Goal: Check status: Check status

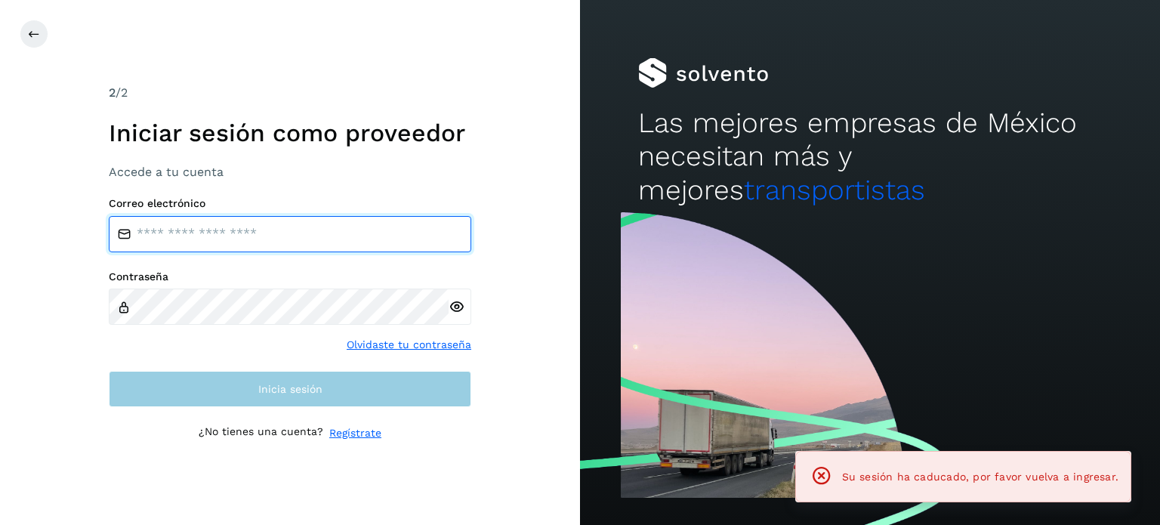
type input "**********"
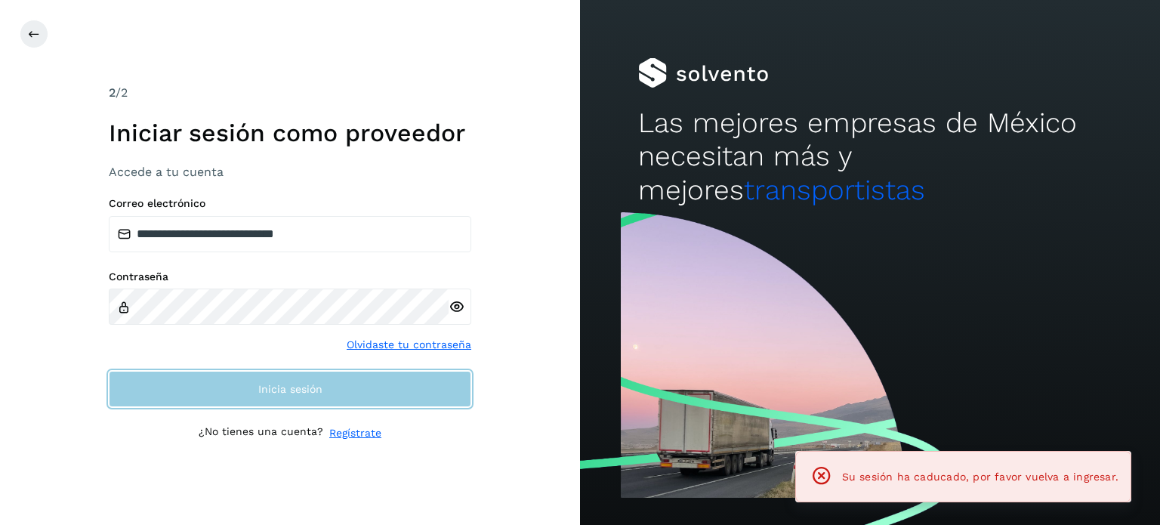
click at [362, 395] on button "Inicia sesión" at bounding box center [290, 389] width 362 height 36
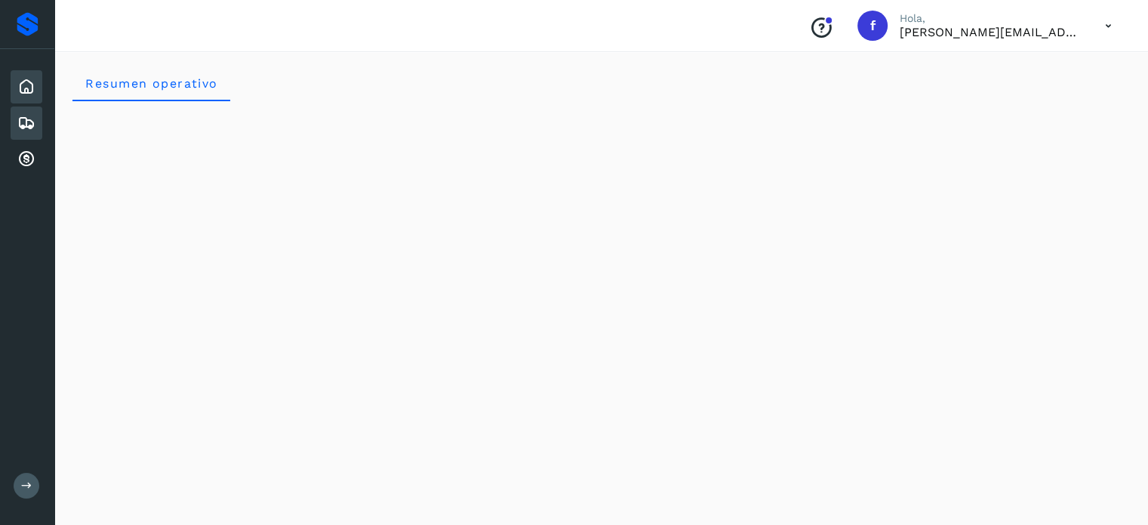
click at [36, 114] on div "Embarques" at bounding box center [27, 122] width 32 height 33
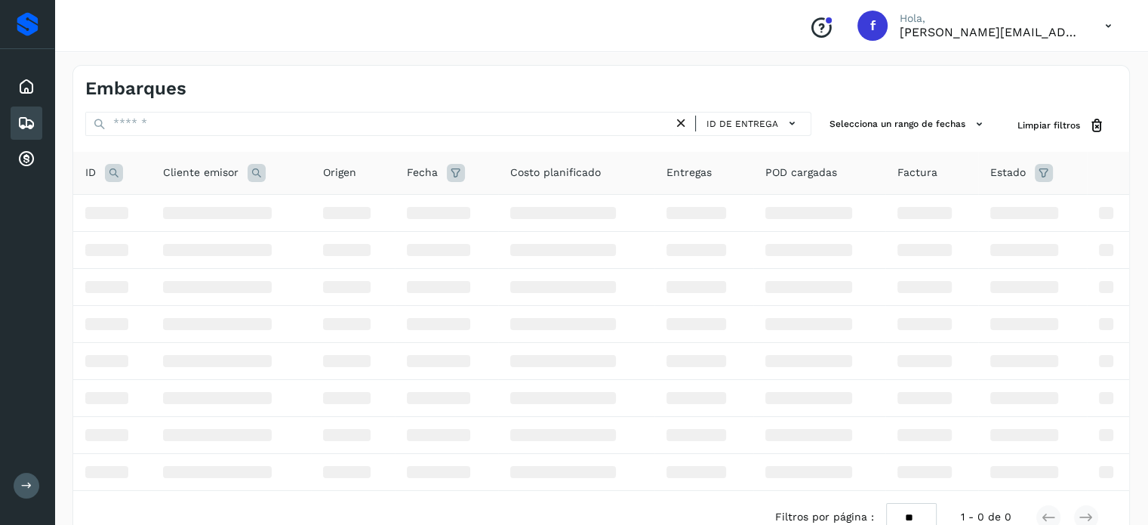
click at [21, 121] on icon at bounding box center [26, 123] width 18 height 18
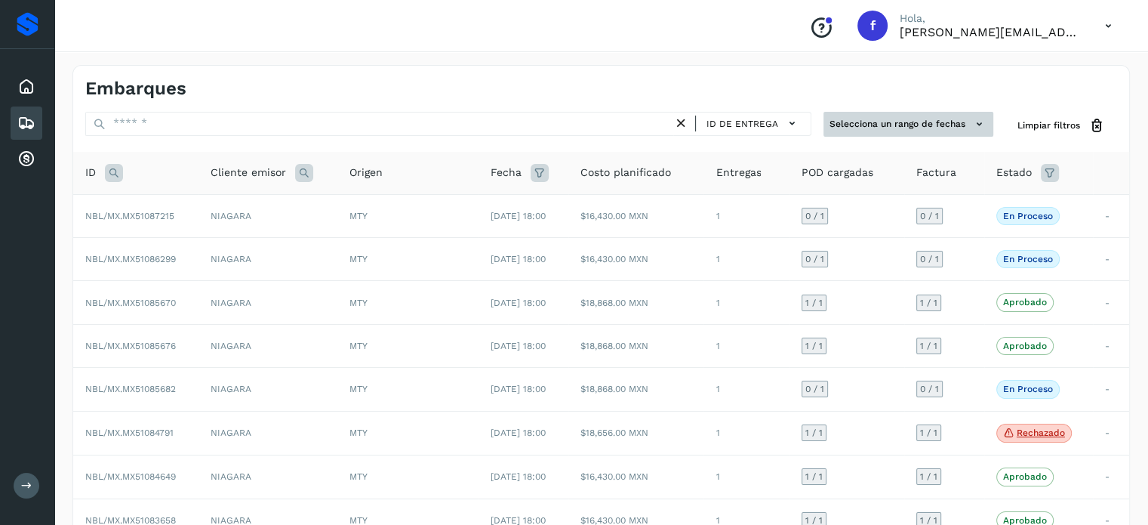
click at [963, 127] on button "Selecciona un rango de fechas" at bounding box center [909, 124] width 170 height 25
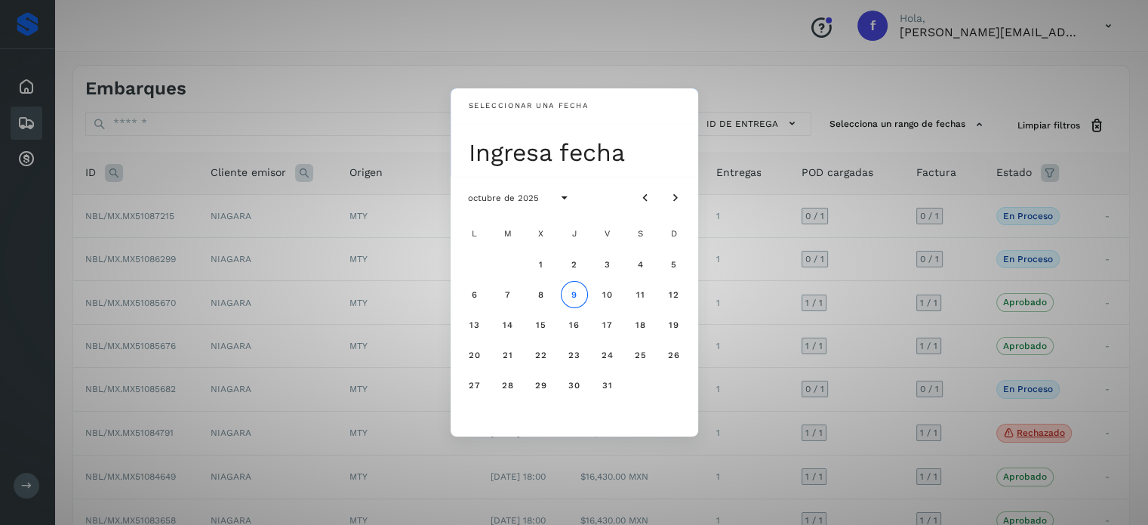
click at [770, 84] on div "Seleccionar una fecha Ingresa fecha octubre de 2025 L M X J V S D 1 2 3 4 5 6 7…" at bounding box center [574, 262] width 1148 height 525
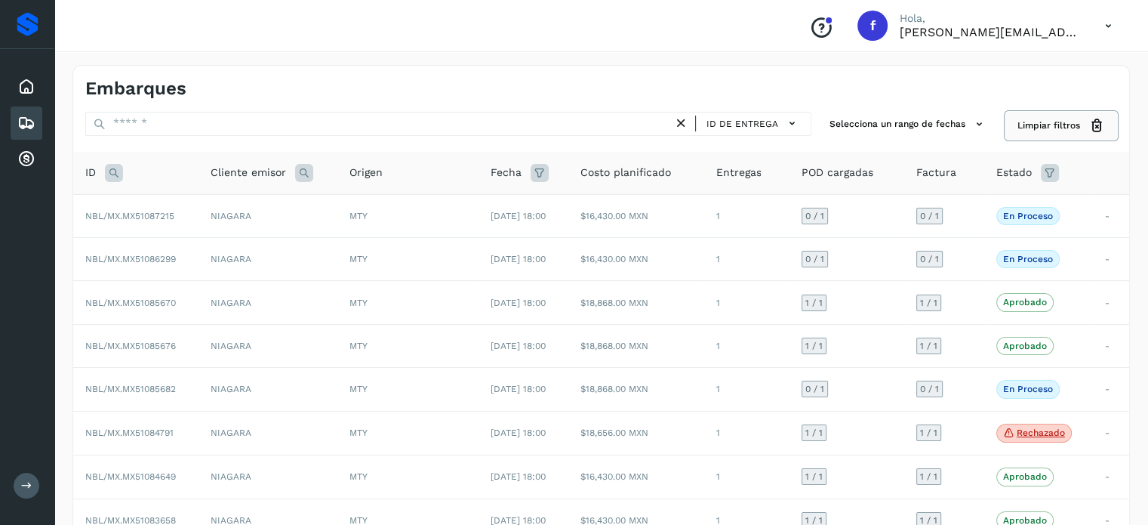
click at [1042, 123] on span "Limpiar filtros" at bounding box center [1049, 126] width 63 height 14
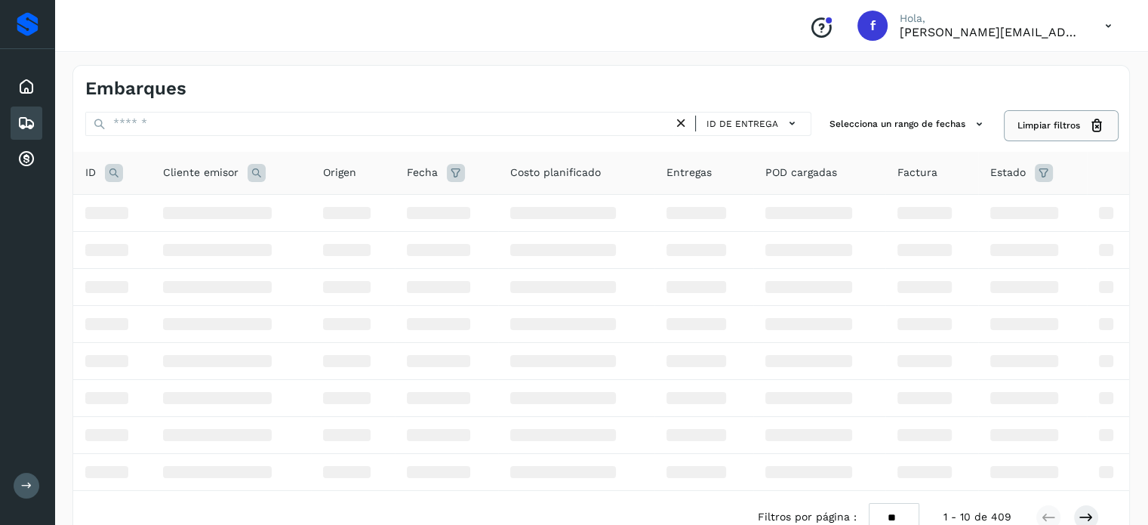
click at [1045, 124] on span "Limpiar filtros" at bounding box center [1049, 126] width 63 height 14
click at [1026, 172] on div "Estado" at bounding box center [1032, 173] width 85 height 18
click at [1006, 169] on span "Estado" at bounding box center [1007, 173] width 35 height 16
click at [1049, 180] on th "Estado" at bounding box center [1032, 173] width 109 height 43
click at [1047, 174] on icon at bounding box center [1044, 173] width 18 height 18
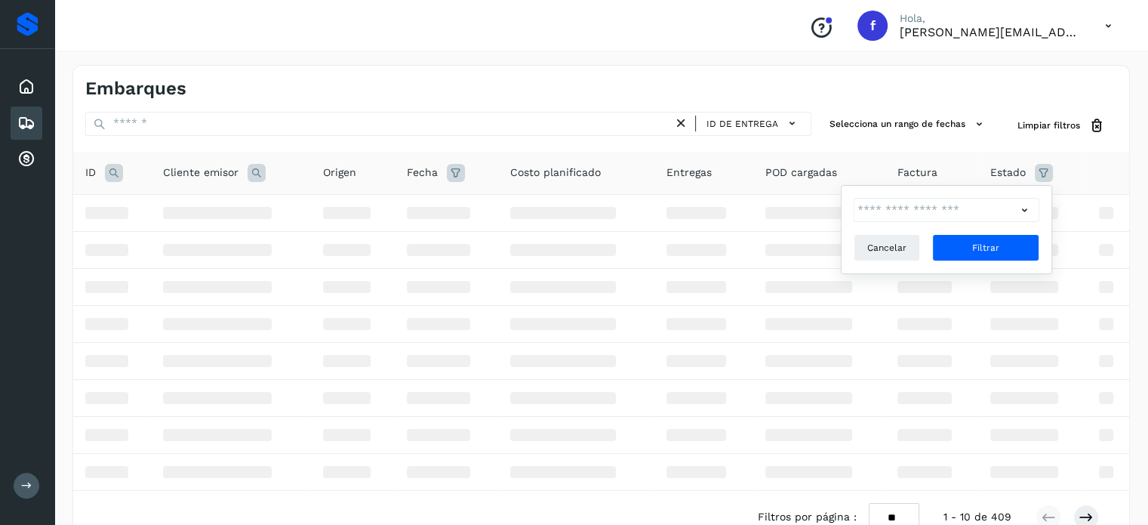
click at [1047, 174] on icon at bounding box center [1044, 173] width 18 height 18
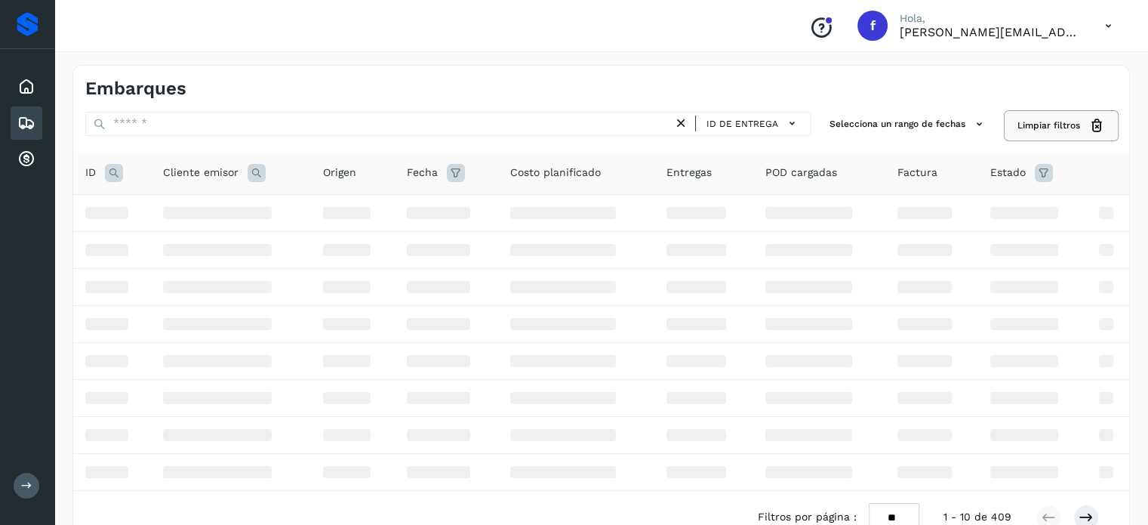
click at [1099, 132] on icon at bounding box center [1097, 126] width 16 height 16
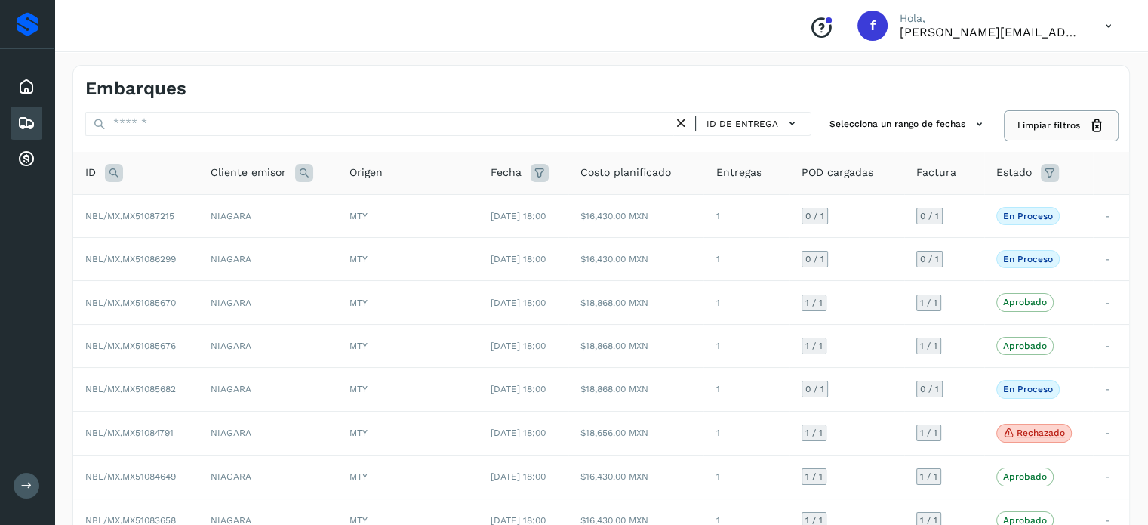
click at [1027, 116] on button "Limpiar filtros" at bounding box center [1062, 126] width 112 height 28
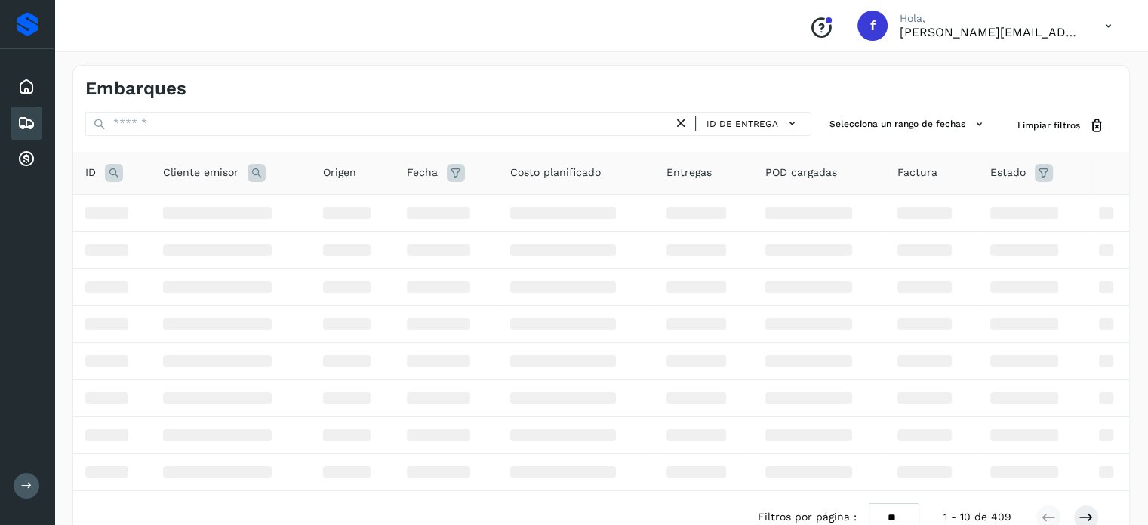
click at [1045, 177] on icon at bounding box center [1044, 173] width 18 height 18
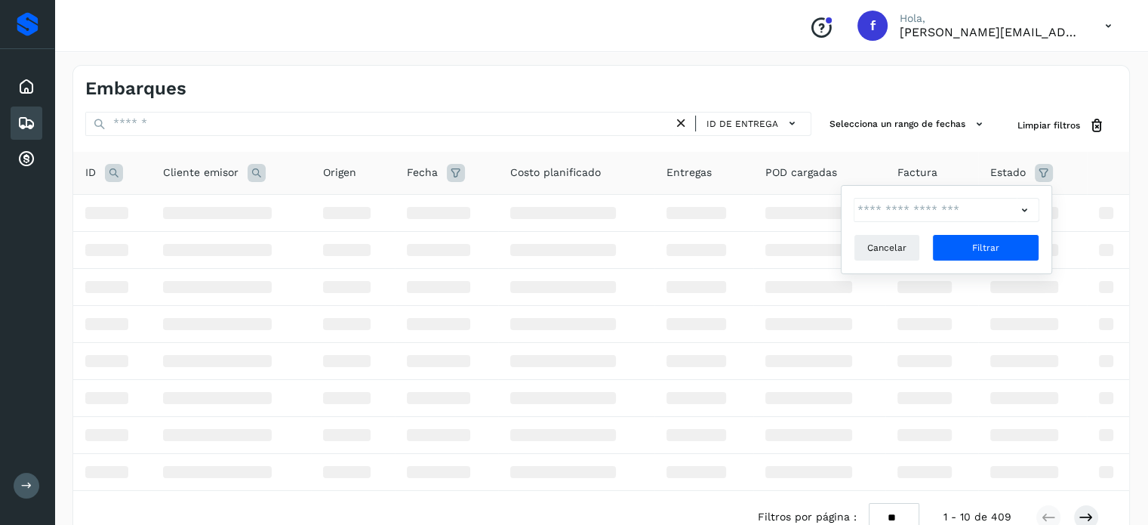
click at [1034, 214] on div at bounding box center [1028, 210] width 23 height 24
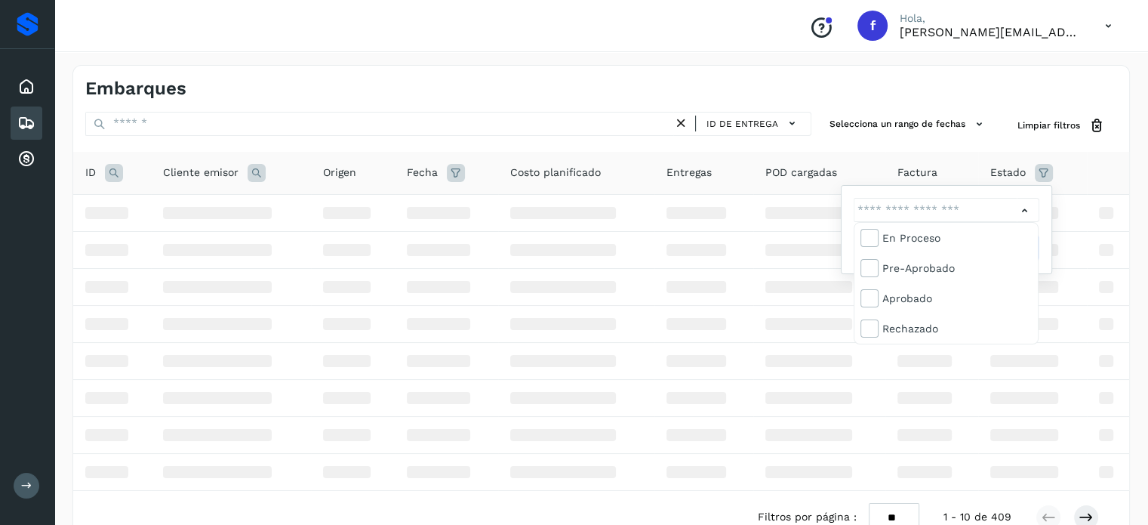
click at [1033, 212] on div at bounding box center [574, 262] width 1148 height 525
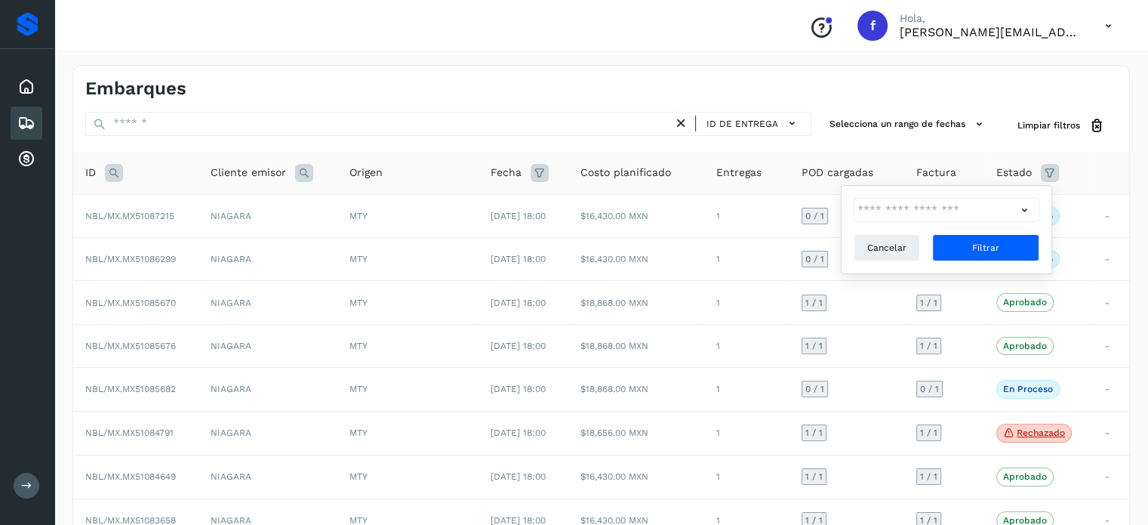
click at [1033, 211] on div at bounding box center [1028, 210] width 23 height 24
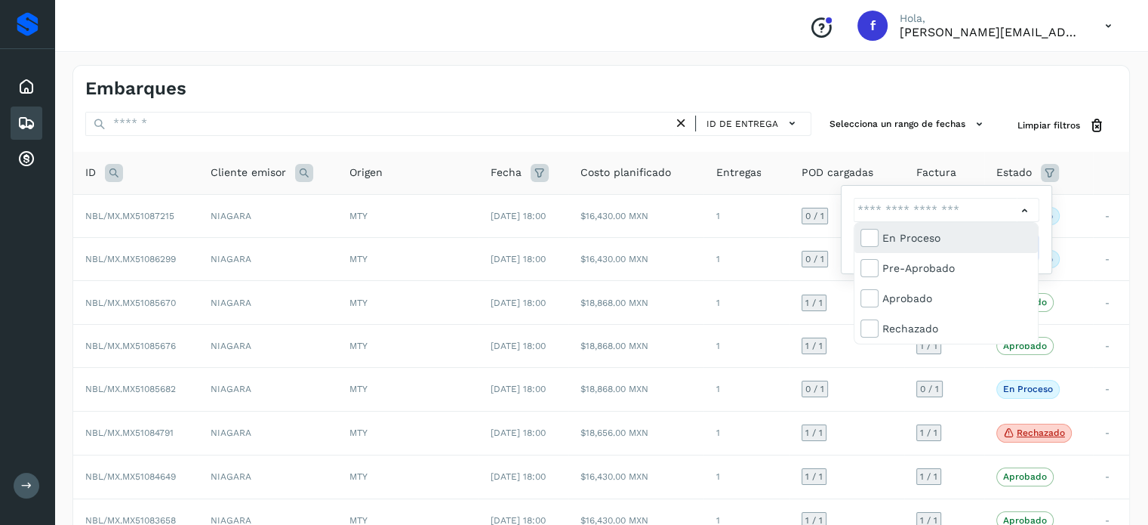
click at [916, 239] on div "En proceso" at bounding box center [957, 237] width 149 height 17
type input "**********"
click at [1083, 179] on div at bounding box center [574, 262] width 1148 height 525
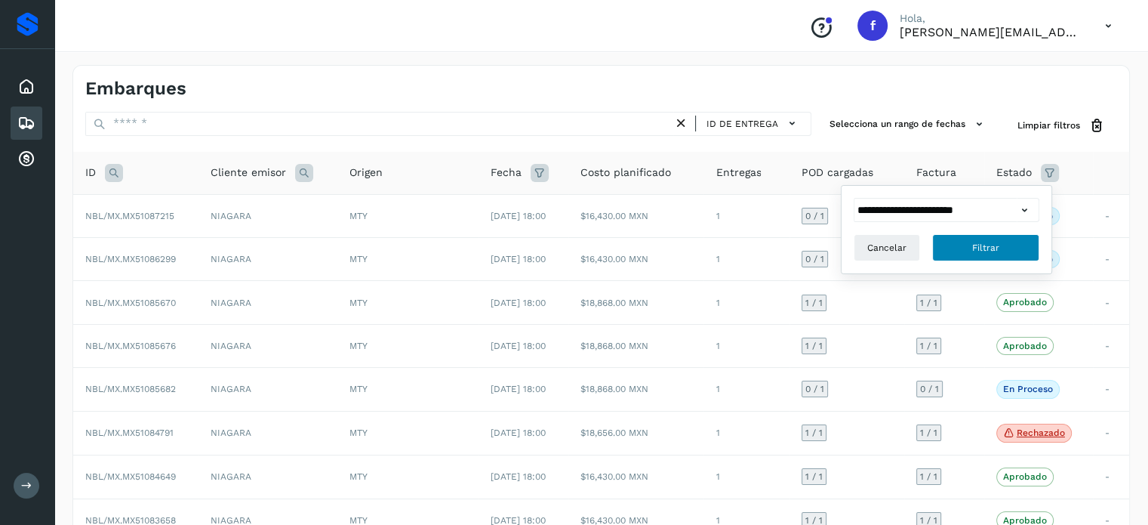
click at [1006, 257] on button "Filtrar" at bounding box center [985, 247] width 107 height 27
